Goal: Transaction & Acquisition: Subscribe to service/newsletter

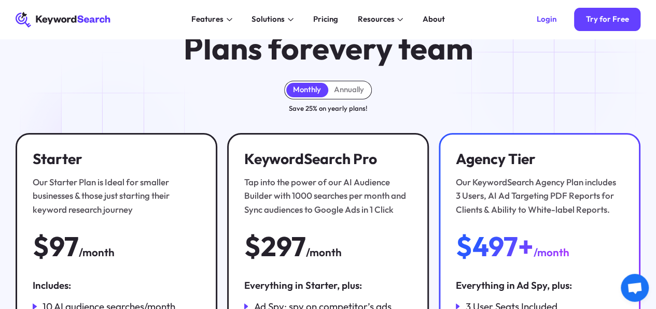
scroll to position [45, 0]
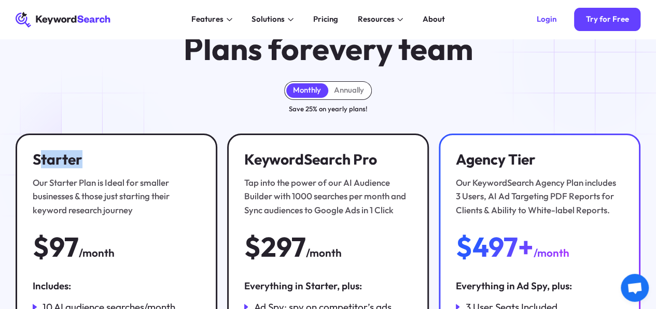
drag, startPoint x: 41, startPoint y: 168, endPoint x: 91, endPoint y: 167, distance: 49.8
click at [91, 167] on h3 "Starter" at bounding box center [115, 159] width 164 height 17
drag, startPoint x: 91, startPoint y: 167, endPoint x: 109, endPoint y: 197, distance: 34.4
click at [109, 197] on div "Our Starter Plan is Ideal for smaller businesses & those just starting their ke…" at bounding box center [115, 196] width 164 height 41
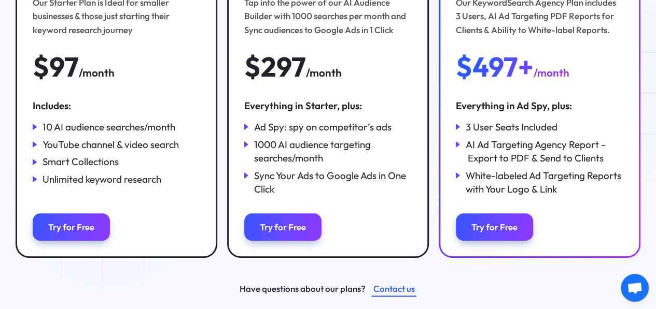
scroll to position [226, 0]
drag, startPoint x: 39, startPoint y: 177, endPoint x: 66, endPoint y: 175, distance: 27.0
click at [66, 151] on div "YouTube channel & video search" at bounding box center [116, 143] width 167 height 13
drag, startPoint x: 66, startPoint y: 175, endPoint x: 97, endPoint y: 199, distance: 38.9
click at [97, 186] on div "10 AI audience searches/month YouTube channel & video search Smart Collections …" at bounding box center [116, 153] width 167 height 66
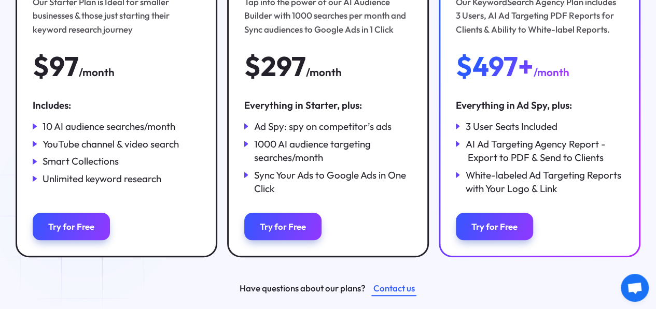
click at [86, 186] on div "Unlimited keyword research" at bounding box center [102, 178] width 119 height 13
drag, startPoint x: 86, startPoint y: 211, endPoint x: 132, endPoint y: 238, distance: 53.0
click at [132, 196] on div "Includes: 10 AI audience searches/month YouTube channel & video search Smart Co…" at bounding box center [116, 146] width 167 height 97
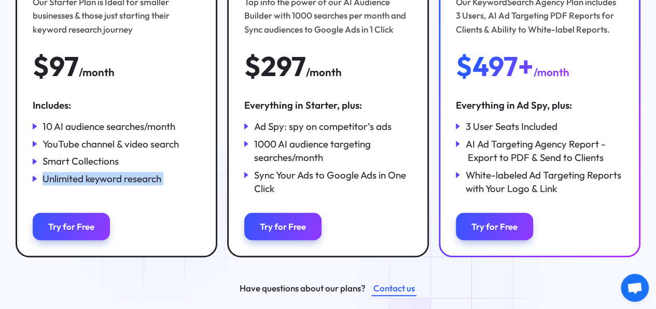
click at [154, 186] on div "Unlimited keyword research" at bounding box center [102, 178] width 119 height 13
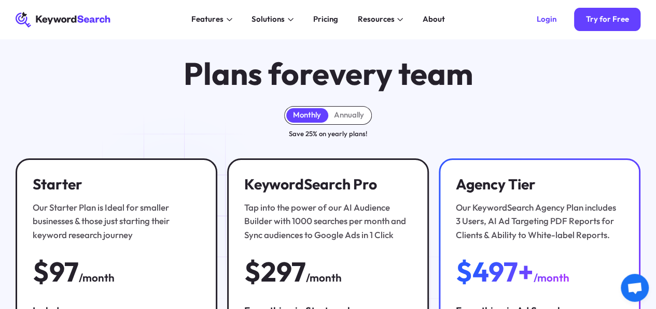
scroll to position [0, 0]
